Goal: Task Accomplishment & Management: Complete application form

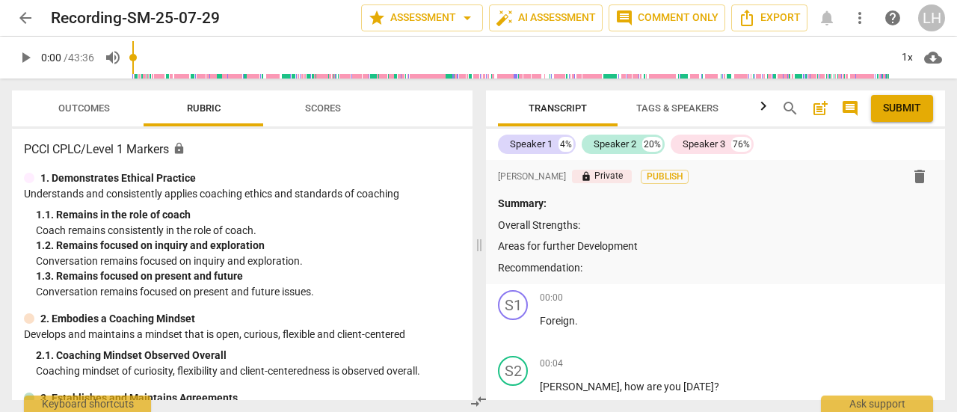
click at [594, 225] on p "Overall Strengths:" at bounding box center [715, 226] width 435 height 16
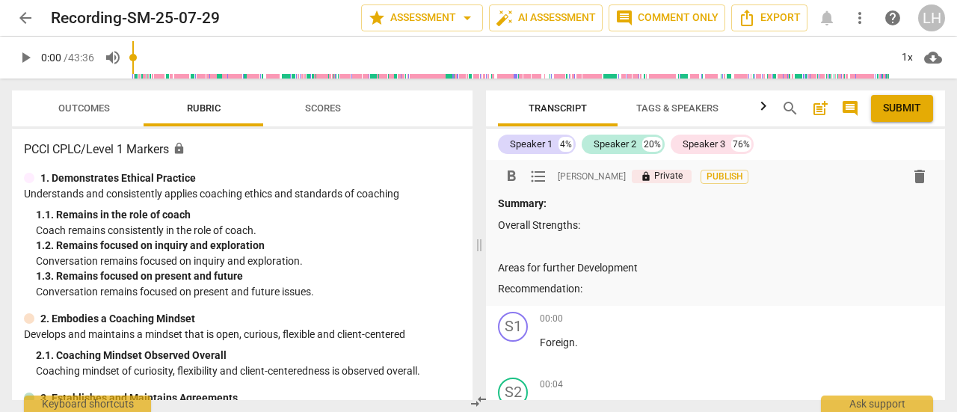
click at [505, 251] on p at bounding box center [715, 247] width 435 height 16
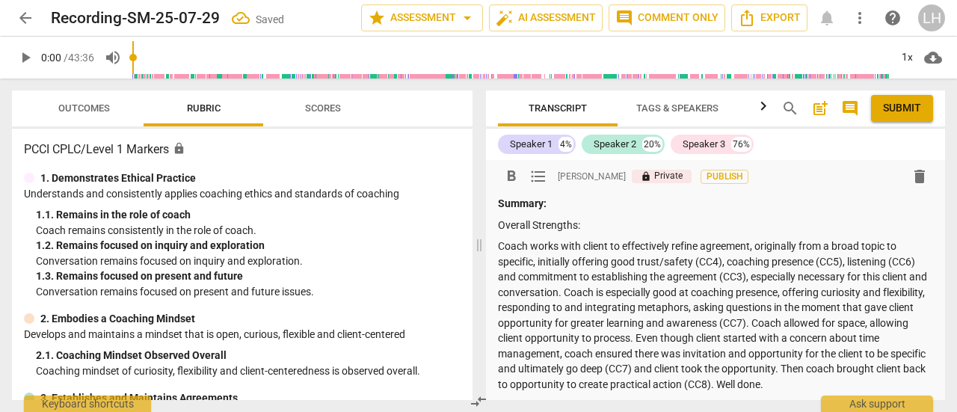
click at [89, 119] on button "Outcomes" at bounding box center [84, 109] width 120 height 36
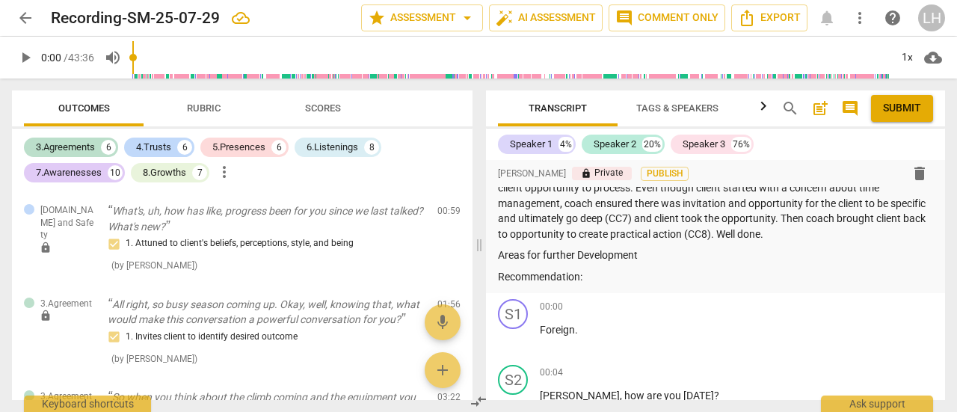
scroll to position [150, 0]
click at [644, 257] on p "Areas for further Development" at bounding box center [715, 256] width 435 height 16
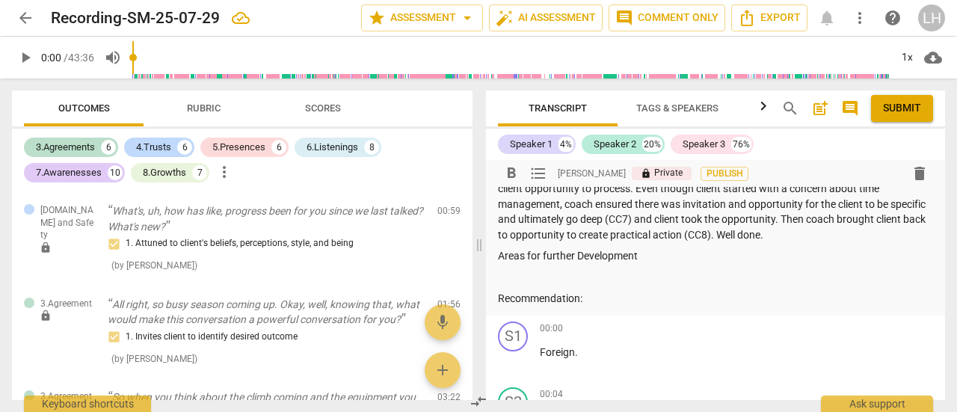
click at [509, 281] on p at bounding box center [715, 278] width 435 height 16
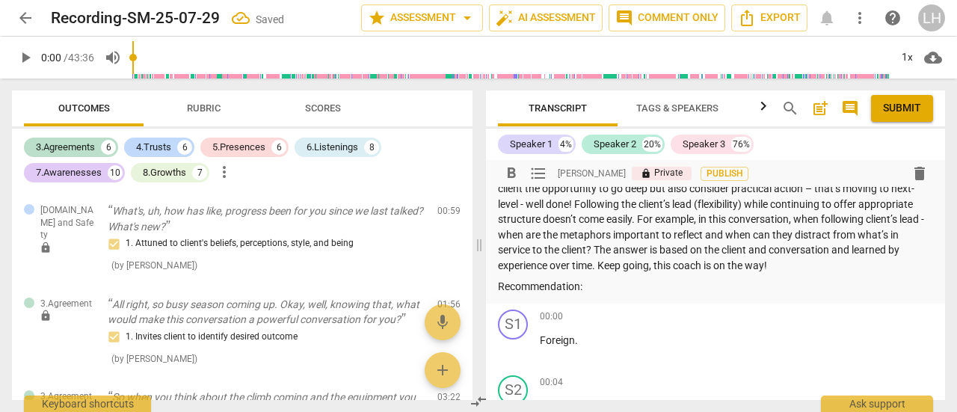
scroll to position [375, 0]
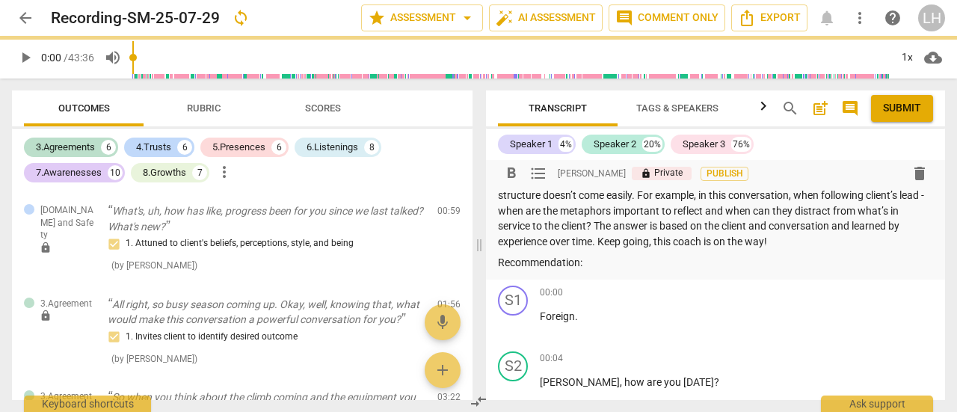
click at [595, 261] on p "Recommendation:" at bounding box center [715, 263] width 435 height 16
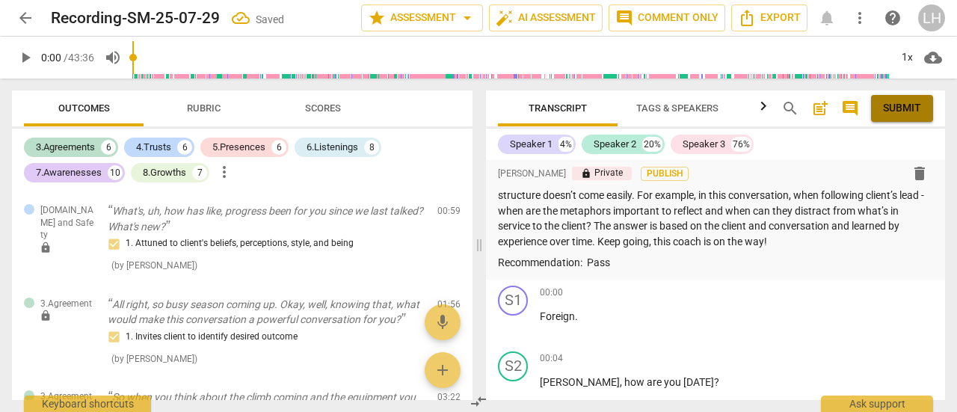
click at [900, 112] on span "Submit" at bounding box center [902, 108] width 38 height 15
click at [27, 16] on span "arrow_back" at bounding box center [25, 18] width 18 height 18
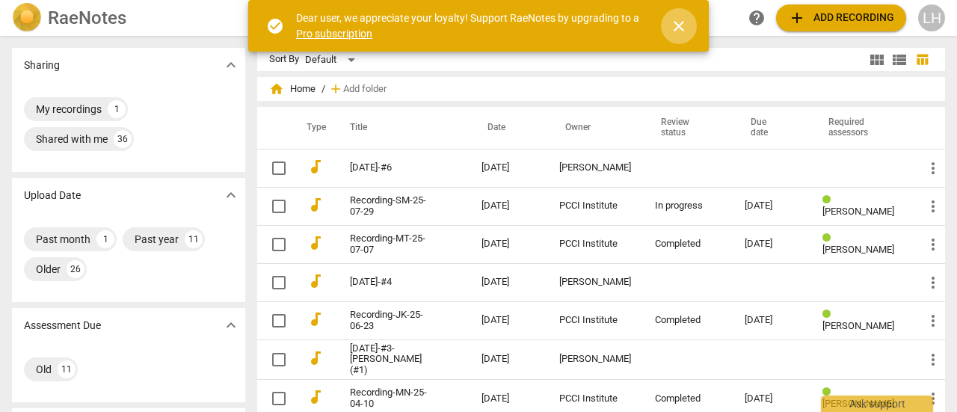
click at [681, 25] on span "close" at bounding box center [679, 26] width 18 height 18
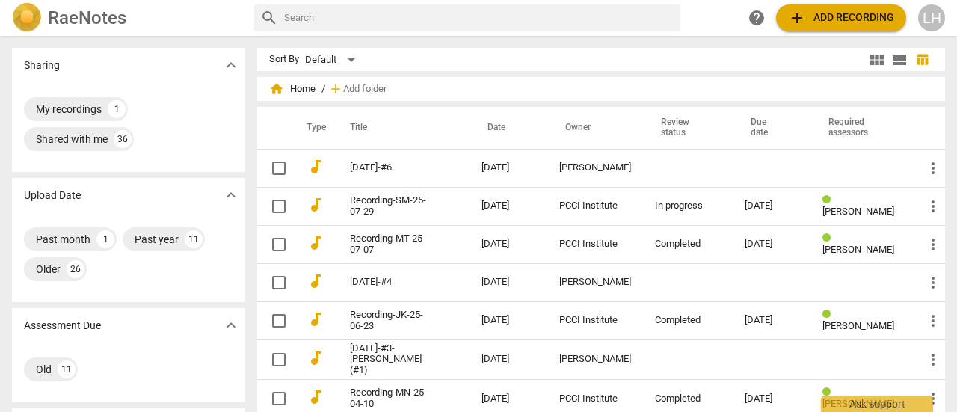
click at [565, 213] on td "PCCI Institute" at bounding box center [596, 206] width 96 height 38
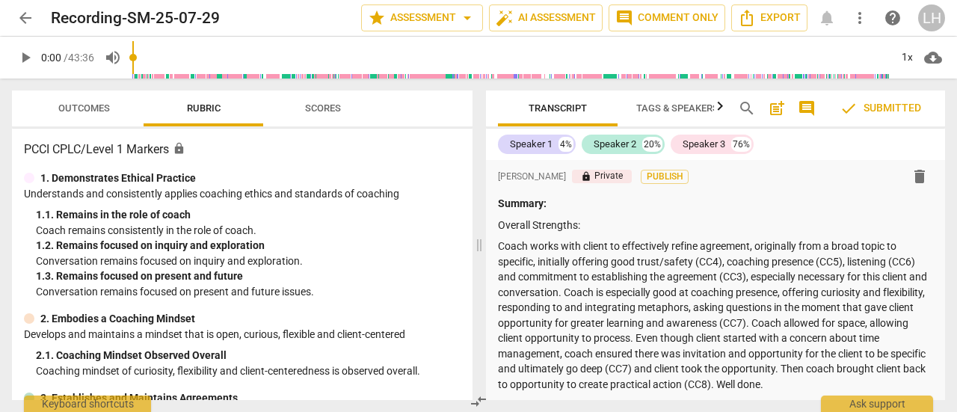
click at [25, 19] on span "arrow_back" at bounding box center [25, 18] width 18 height 18
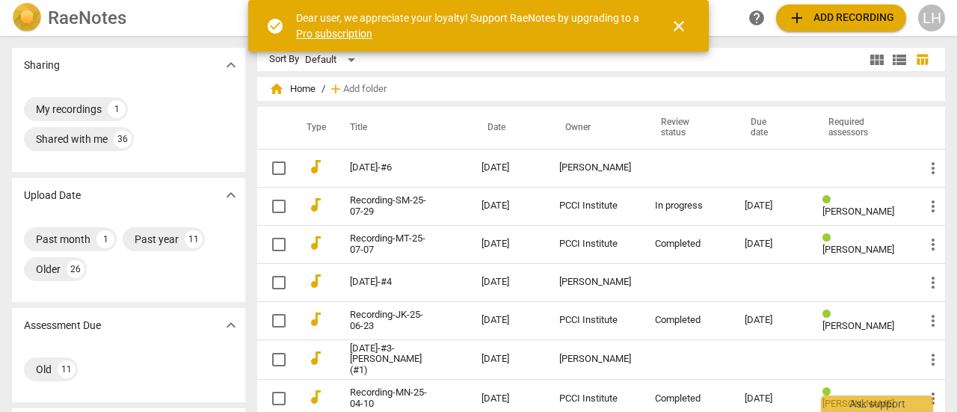
click at [593, 203] on div "PCCI Institute" at bounding box center [596, 205] width 72 height 11
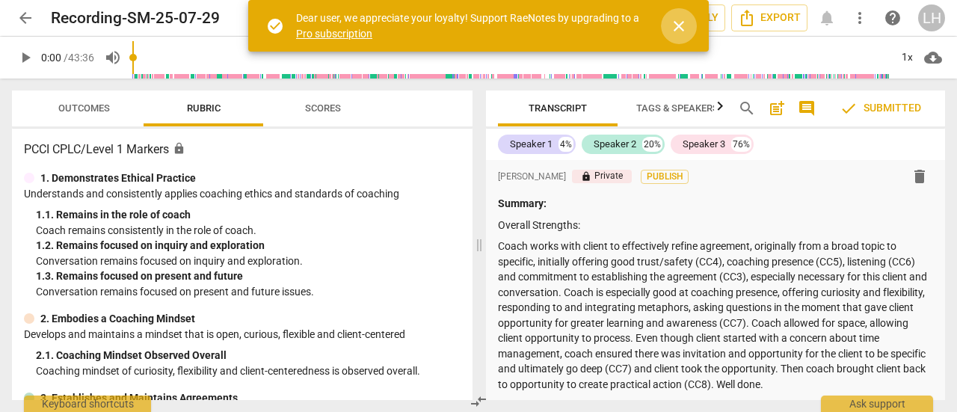
click at [681, 23] on span "close" at bounding box center [679, 26] width 18 height 18
